Goal: Feedback & Contribution: Submit feedback/report problem

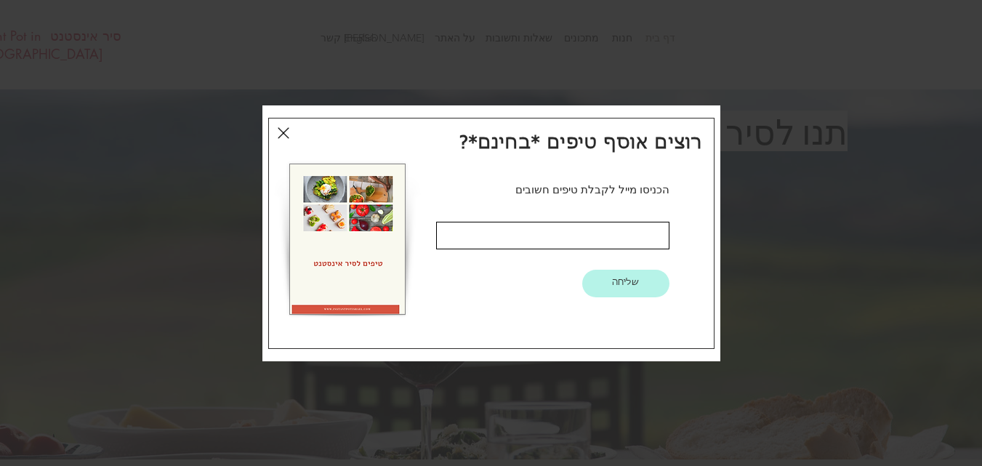
click at [284, 134] on icon "חזרה לאתר" at bounding box center [284, 133] width 12 height 12
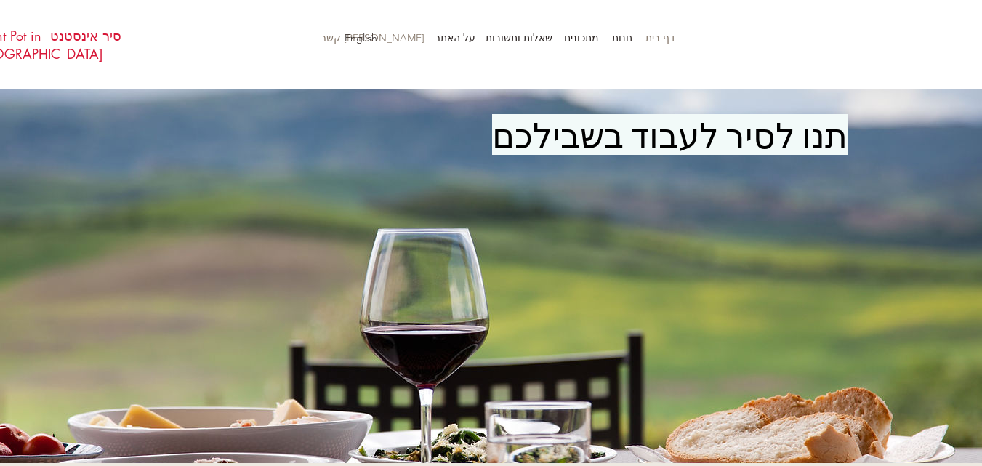
scroll to position [308, 0]
click at [418, 41] on p "[PERSON_NAME] קשר" at bounding box center [372, 38] width 118 height 22
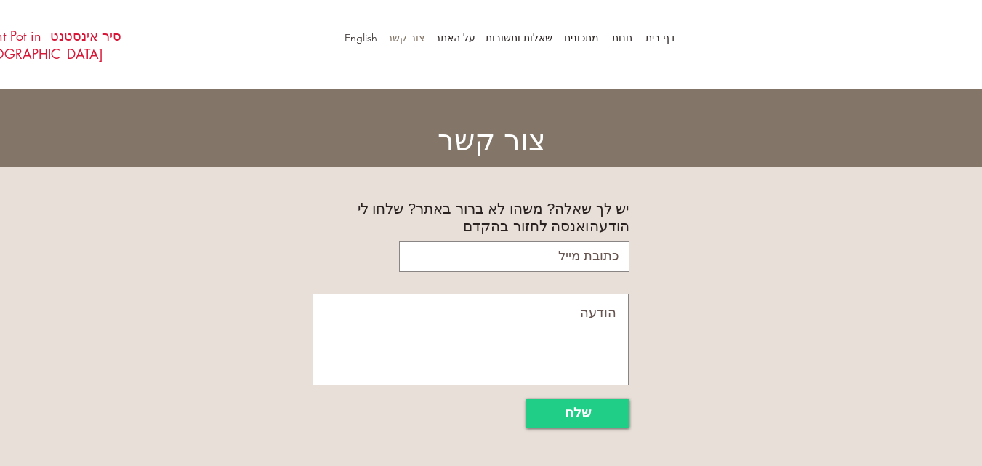
click at [560, 294] on textarea at bounding box center [471, 340] width 316 height 92
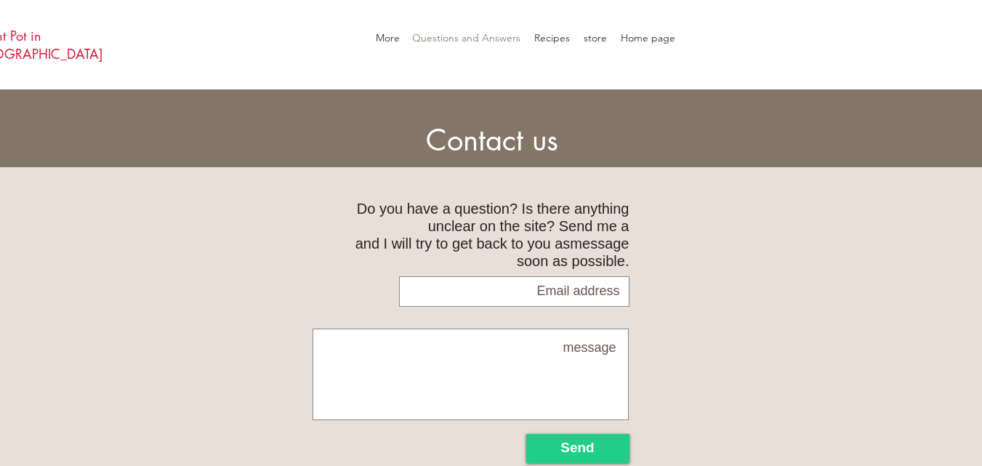
click at [461, 37] on font "Questions and Answers" at bounding box center [466, 37] width 108 height 13
click at [558, 278] on input "email" at bounding box center [514, 291] width 230 height 31
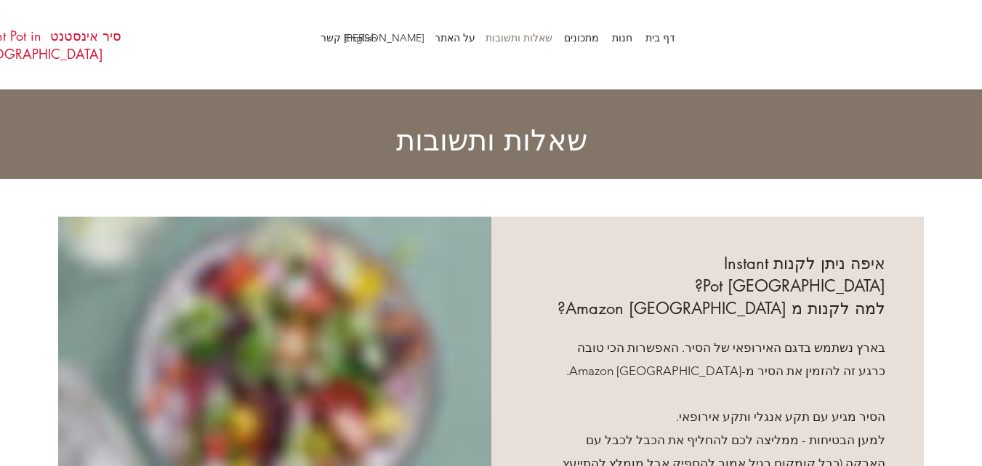
scroll to position [3945, 0]
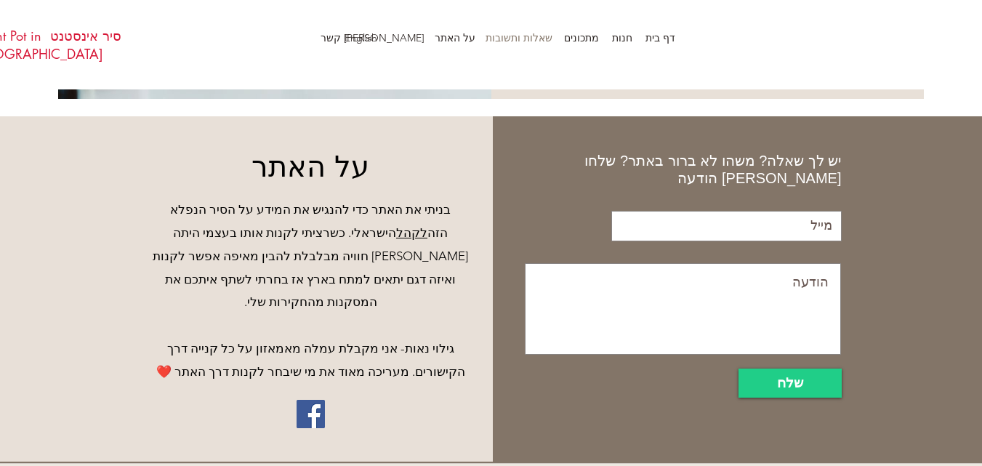
click at [792, 211] on input "email" at bounding box center [726, 226] width 230 height 31
click at [785, 263] on textarea at bounding box center [683, 309] width 316 height 92
paste textarea "Dear Merchant, Your account has been blacklisted due to detection of unsafe ext…"
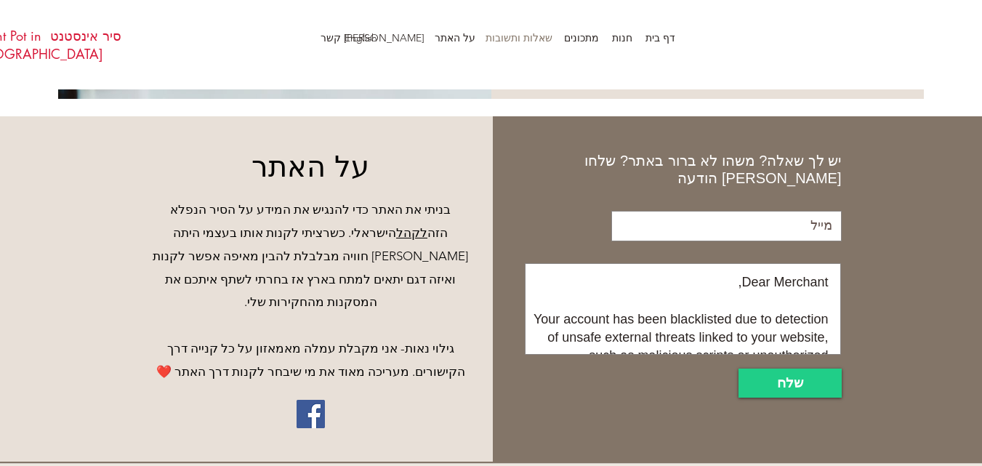
scroll to position [394, 0]
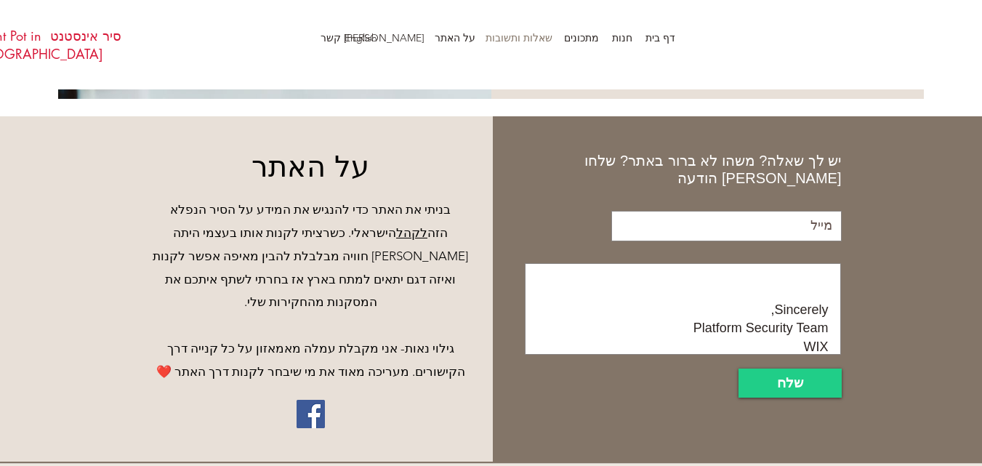
type textarea "Dear Merchant, Your account has been blacklisted due to detection of unsafe ext…"
click at [795, 211] on input "email" at bounding box center [726, 226] width 230 height 31
